Goal: Information Seeking & Learning: Learn about a topic

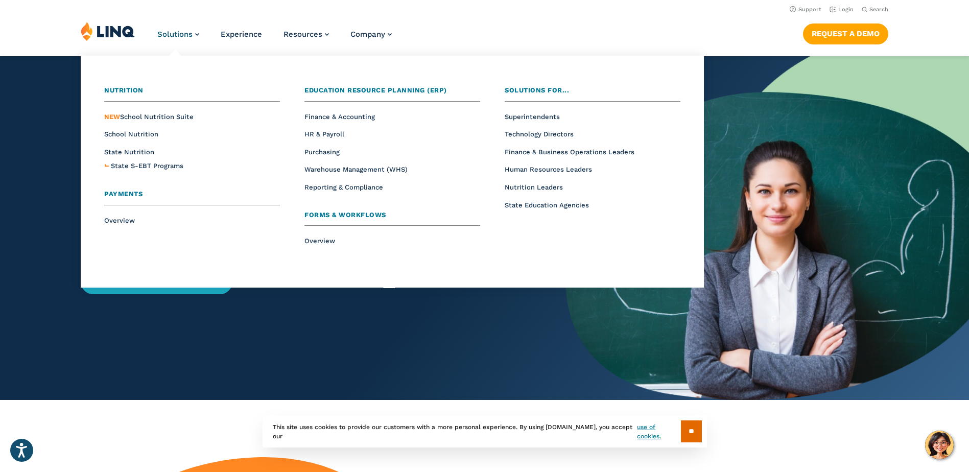
click at [358, 92] on span "Education Resource Planning (ERP)" at bounding box center [376, 90] width 143 height 8
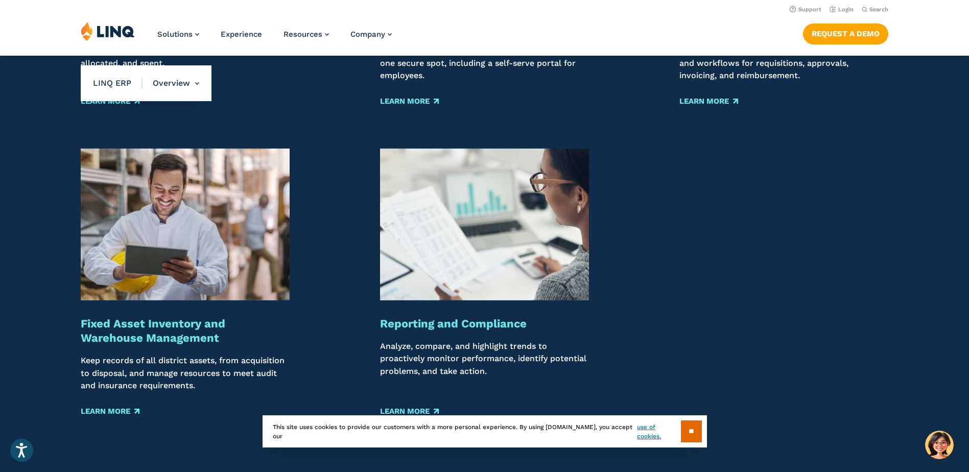
scroll to position [1226, 0]
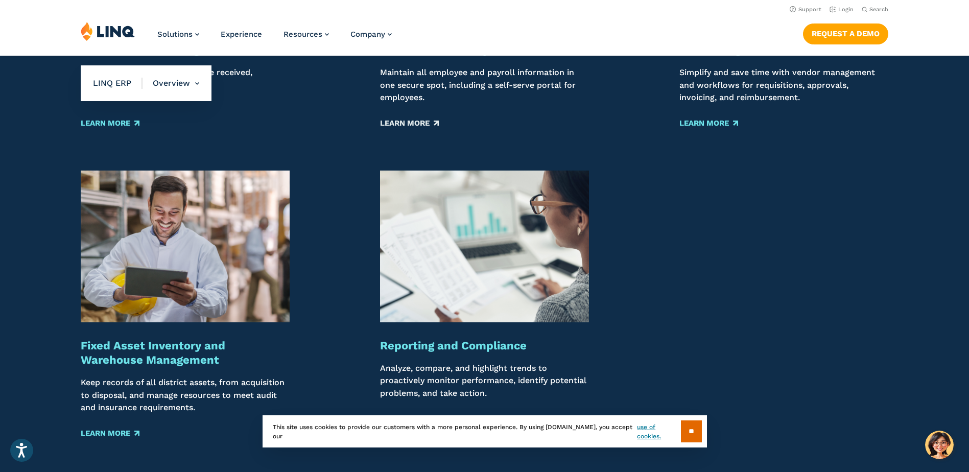
click at [415, 120] on link "Learn More" at bounding box center [409, 123] width 59 height 11
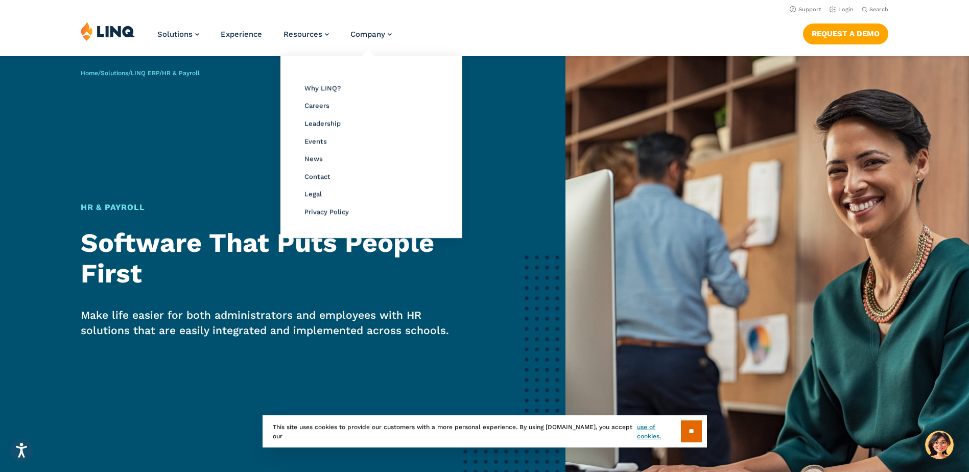
click at [320, 92] on li "Why LINQ?" at bounding box center [372, 87] width 134 height 13
click at [320, 88] on span "Why LINQ?" at bounding box center [323, 88] width 36 height 8
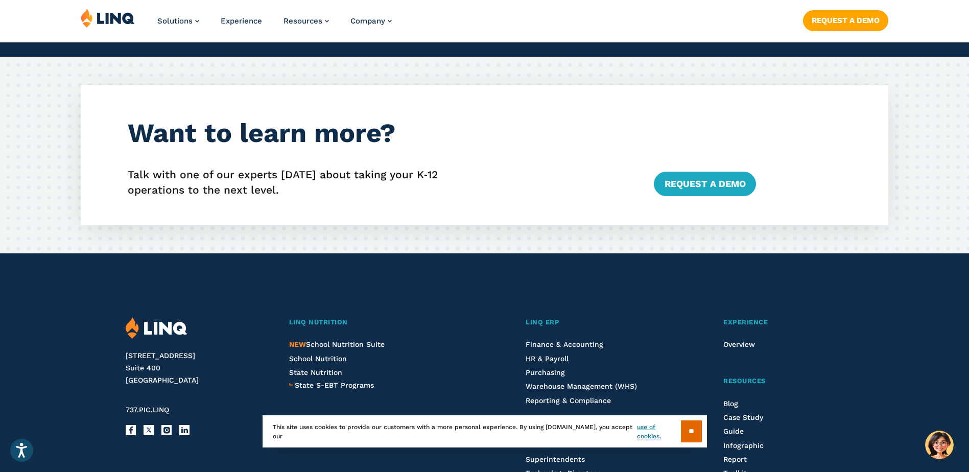
scroll to position [1907, 0]
